Goal: Task Accomplishment & Management: Manage account settings

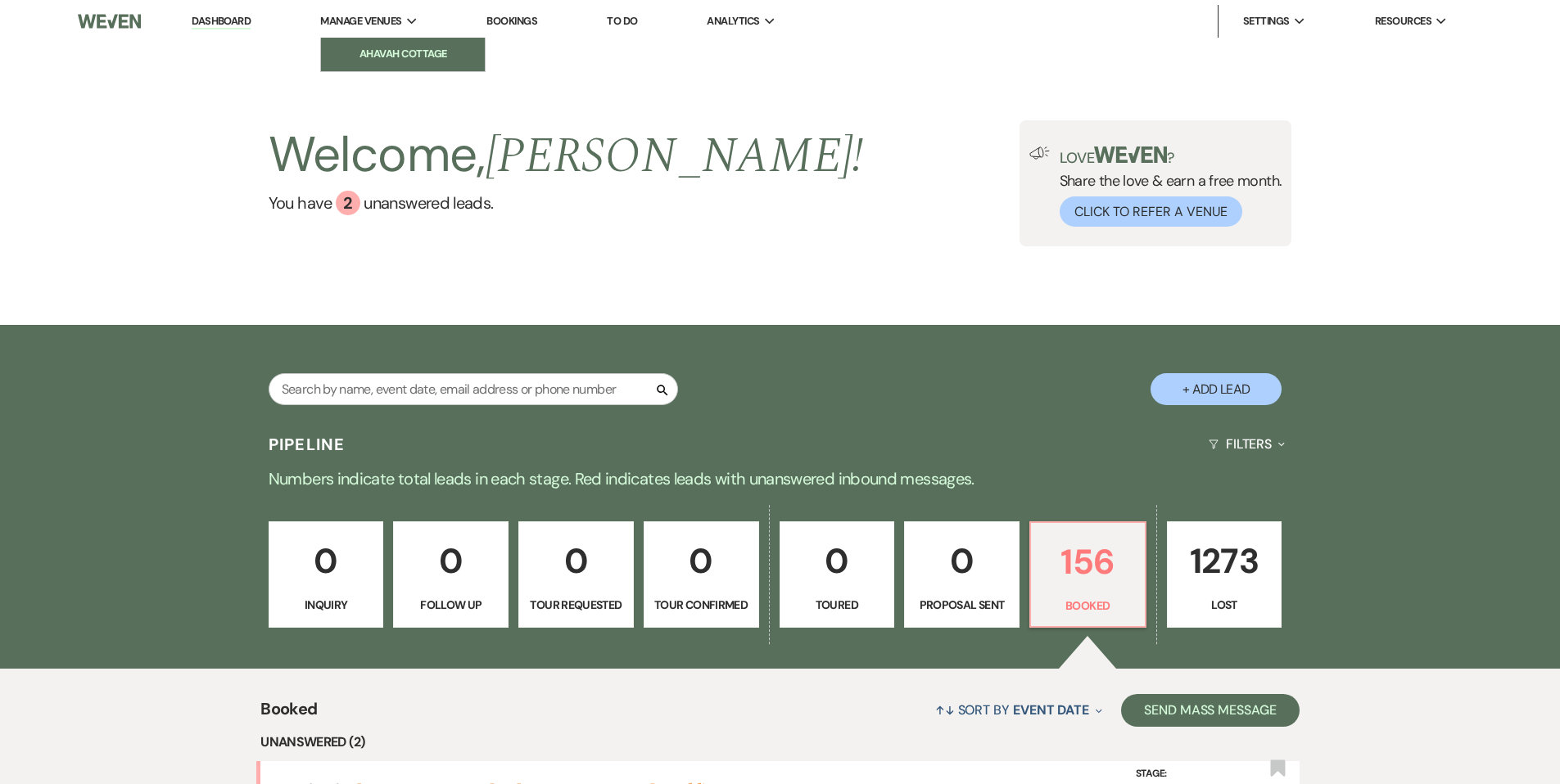
click at [355, 48] on li "Ahavah Cottage" at bounding box center [403, 54] width 147 height 17
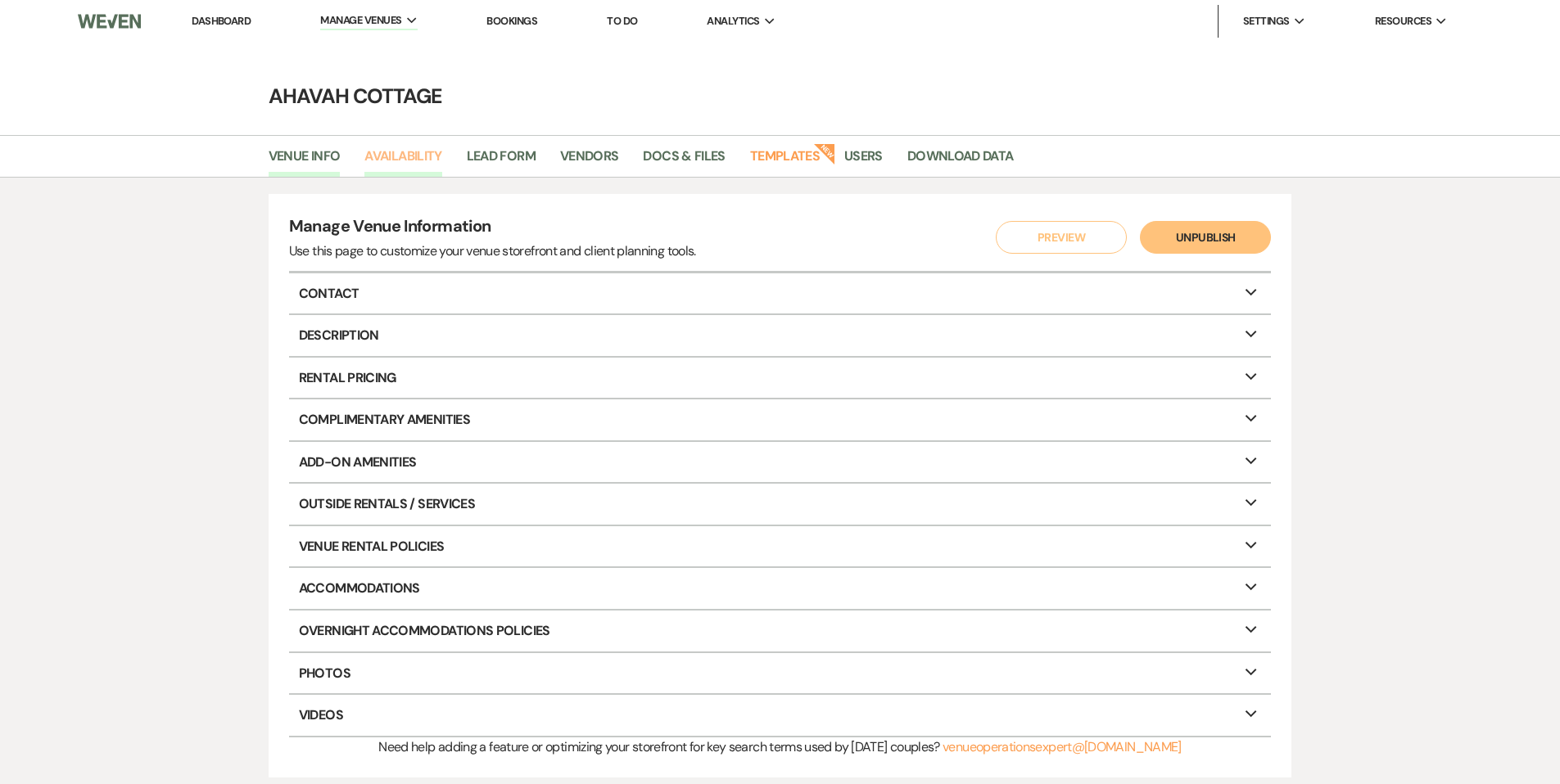
click at [416, 155] on link "Availability" at bounding box center [403, 161] width 77 height 31
select select "3"
select select "2026"
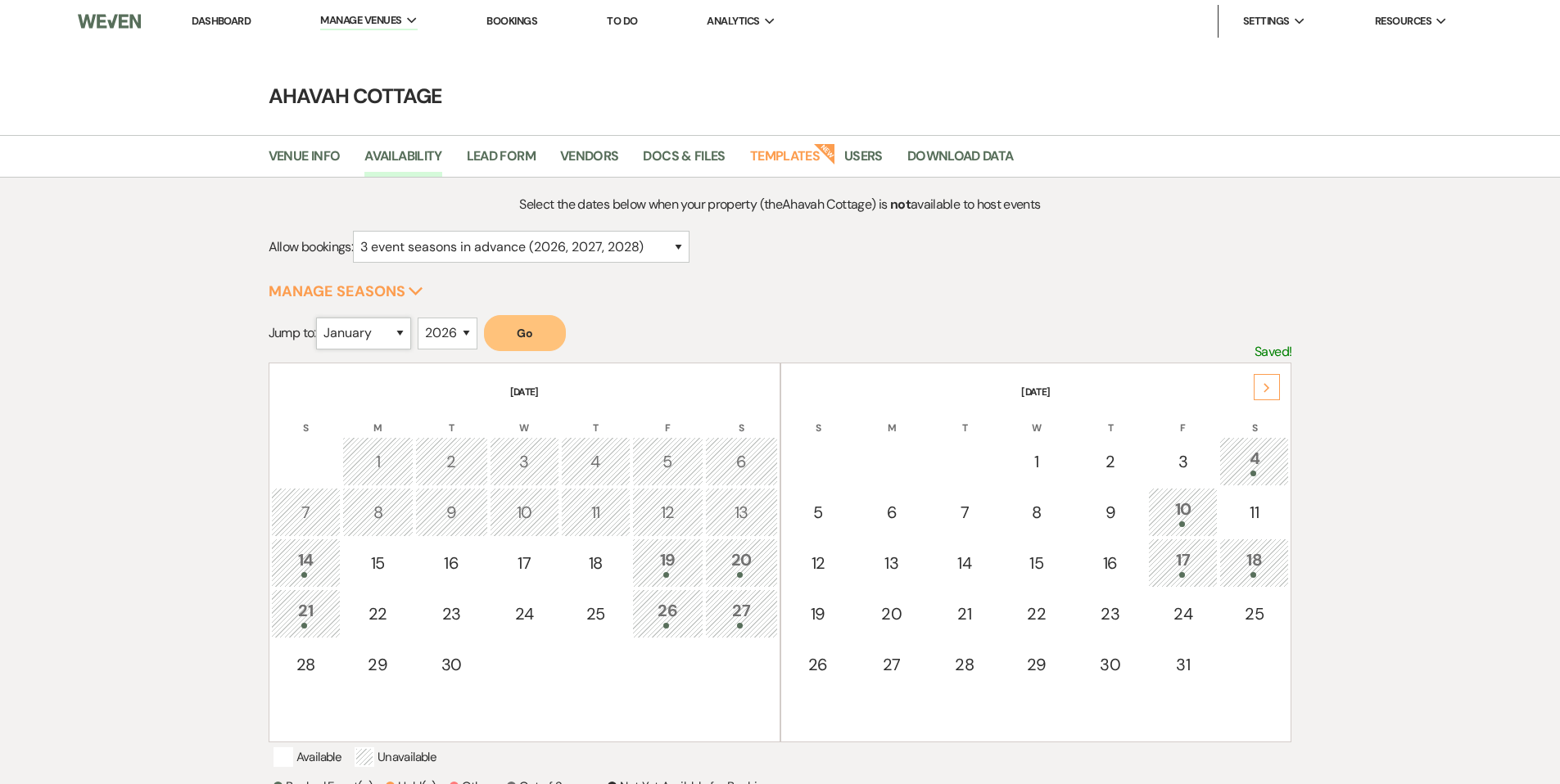
click at [400, 332] on select "January February March April May June July August September October November De…" at bounding box center [363, 333] width 95 height 32
select select "4"
click at [320, 318] on select "January February March April May June July August September October November De…" at bounding box center [363, 333] width 95 height 32
click at [534, 329] on button "Go" at bounding box center [524, 333] width 82 height 36
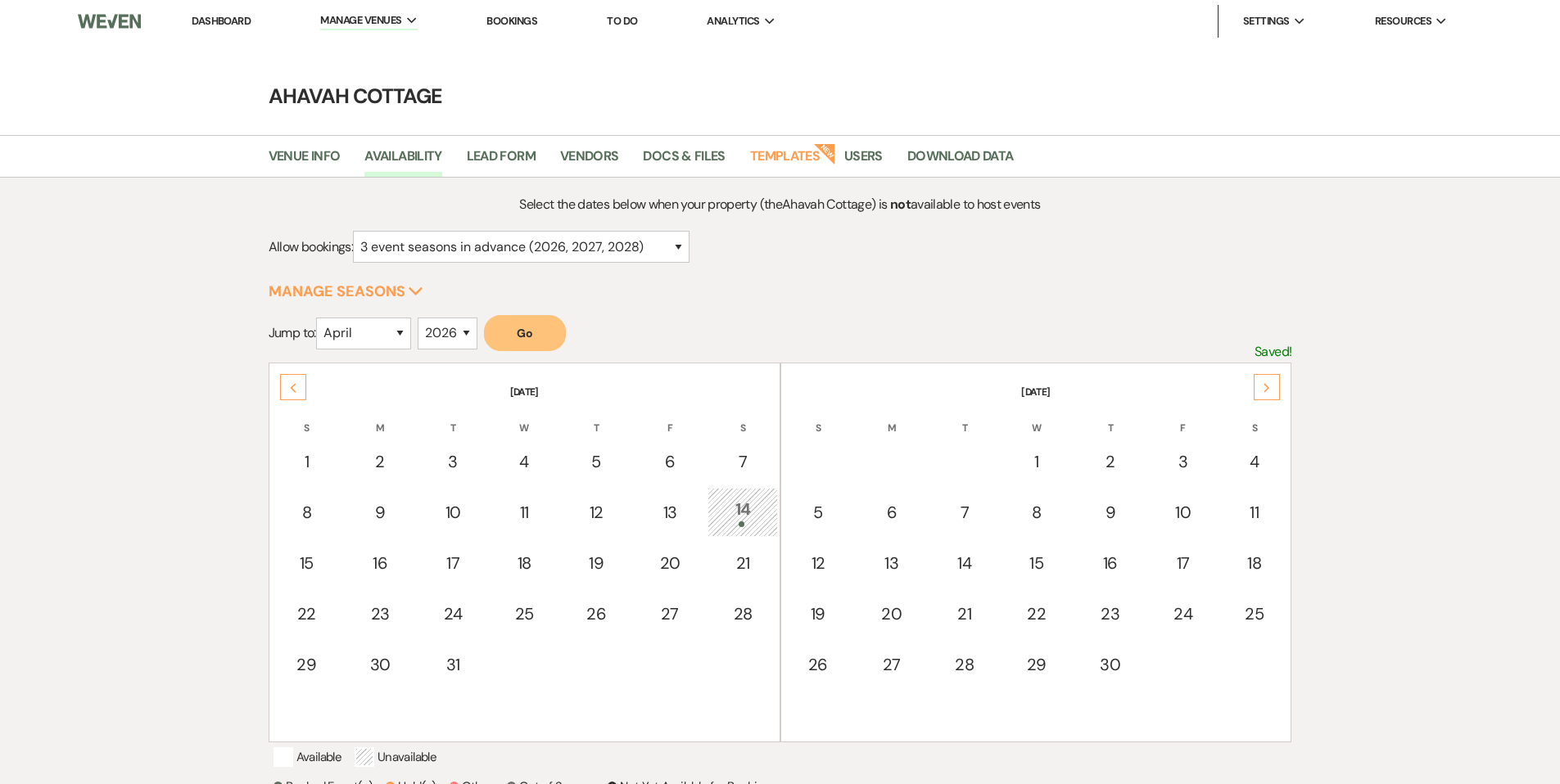
click at [733, 503] on div "14" at bounding box center [742, 511] width 52 height 30
click at [206, 23] on link "Dashboard" at bounding box center [221, 20] width 59 height 14
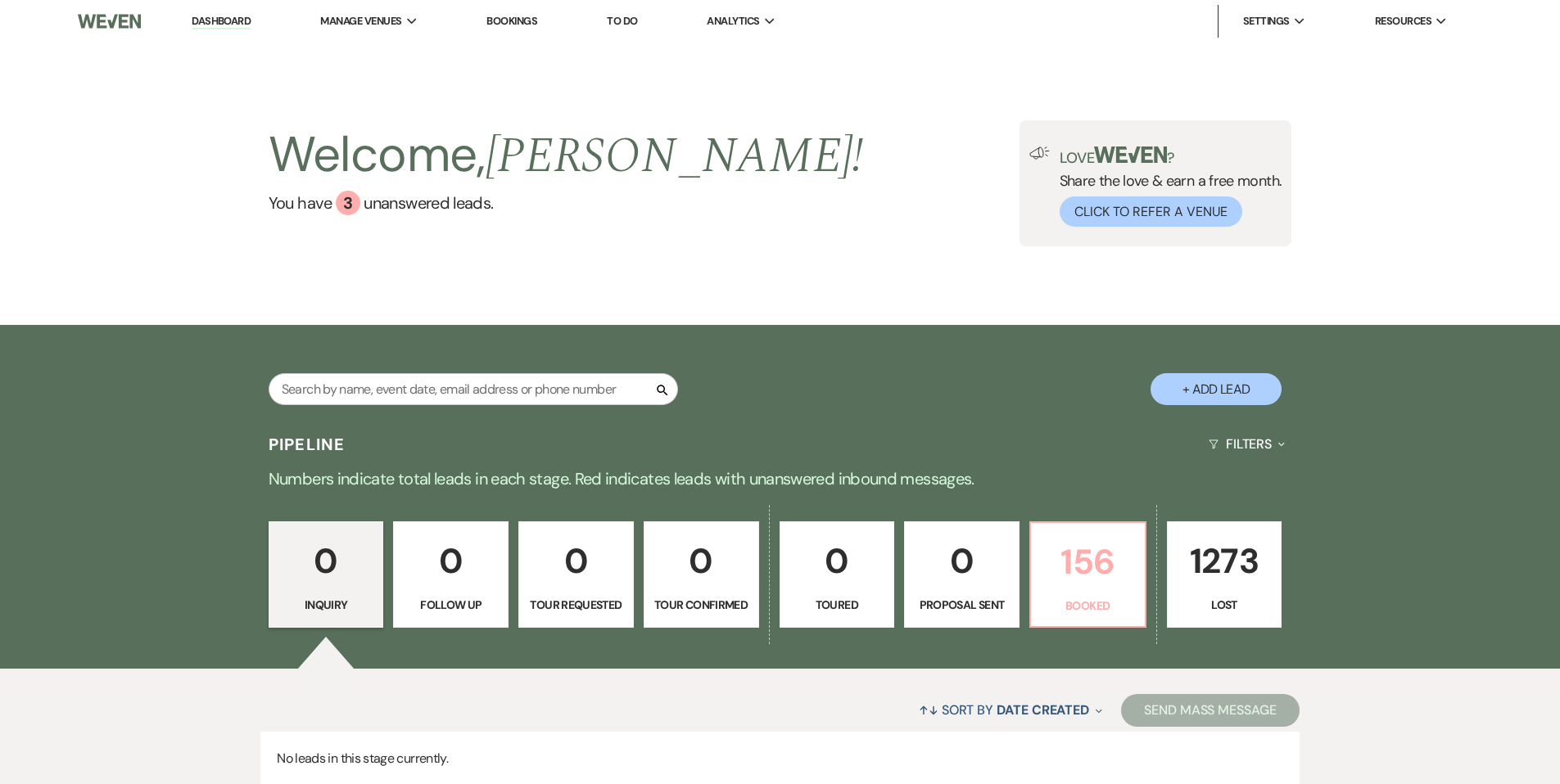
click at [1055, 572] on p "156" at bounding box center [1087, 562] width 94 height 55
